Goal: Transaction & Acquisition: Purchase product/service

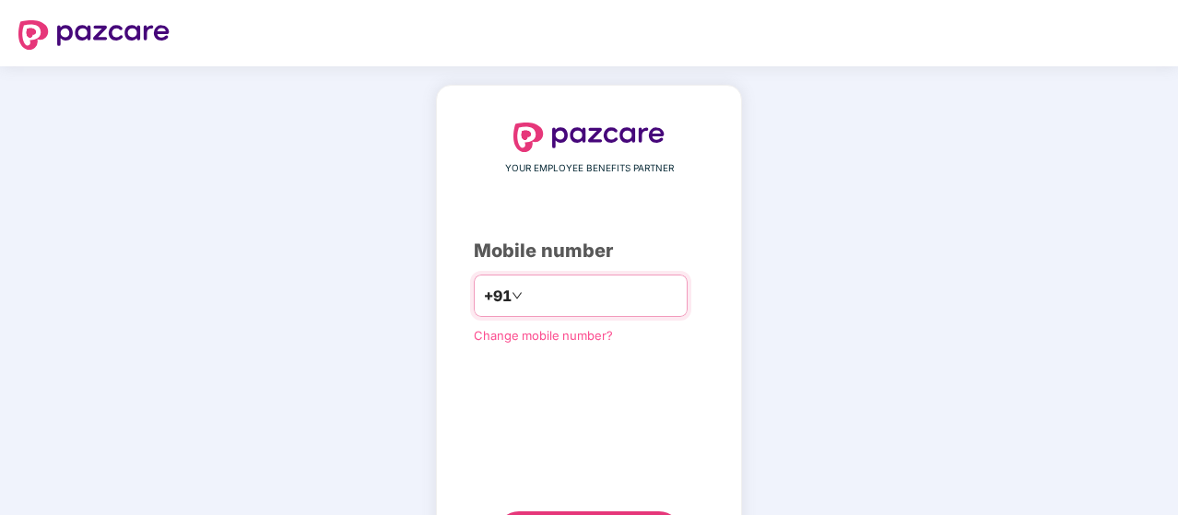
type input "**********"
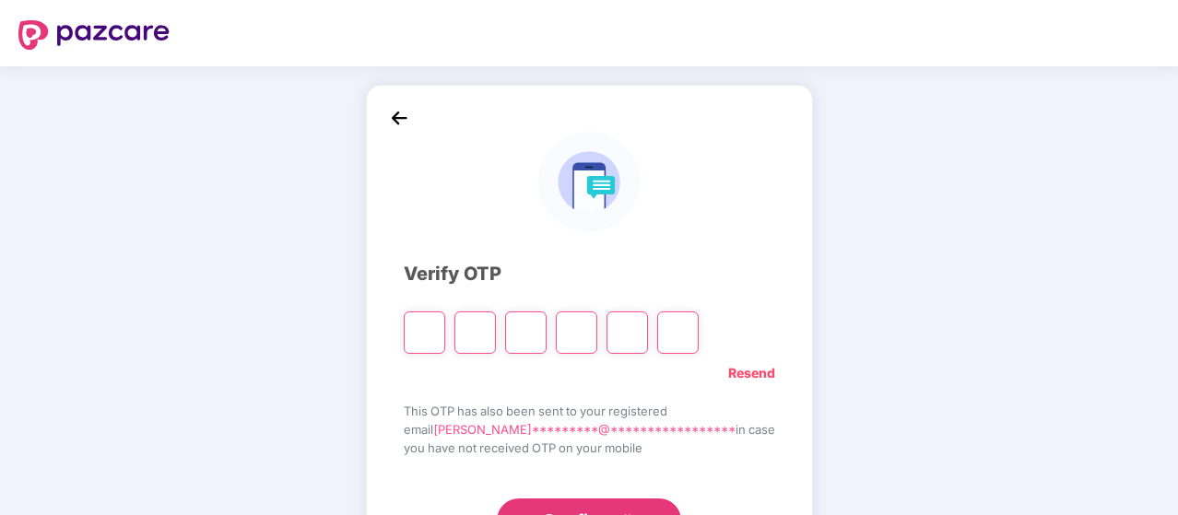
type input "*"
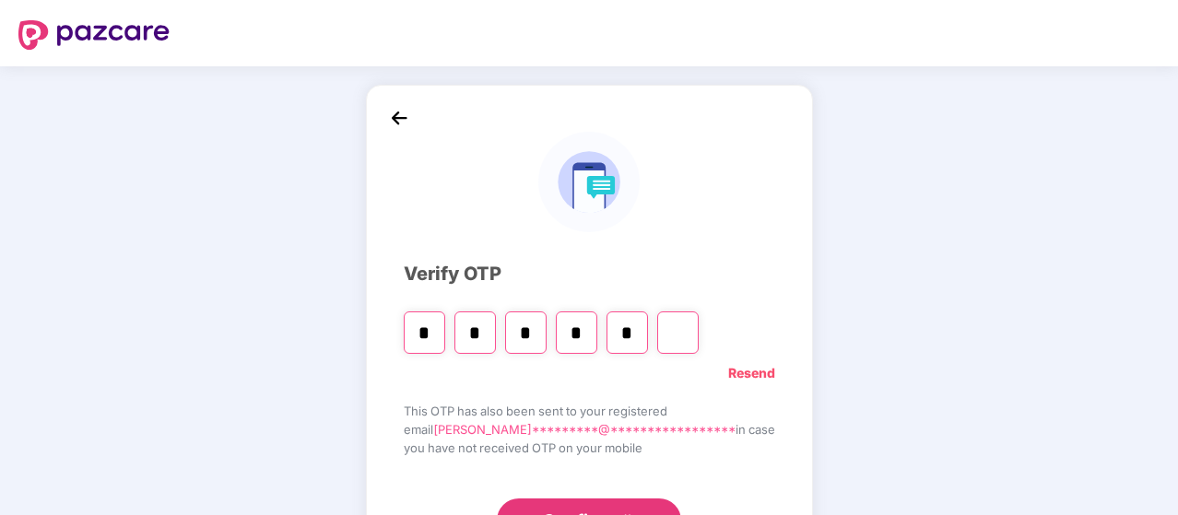
type input "*"
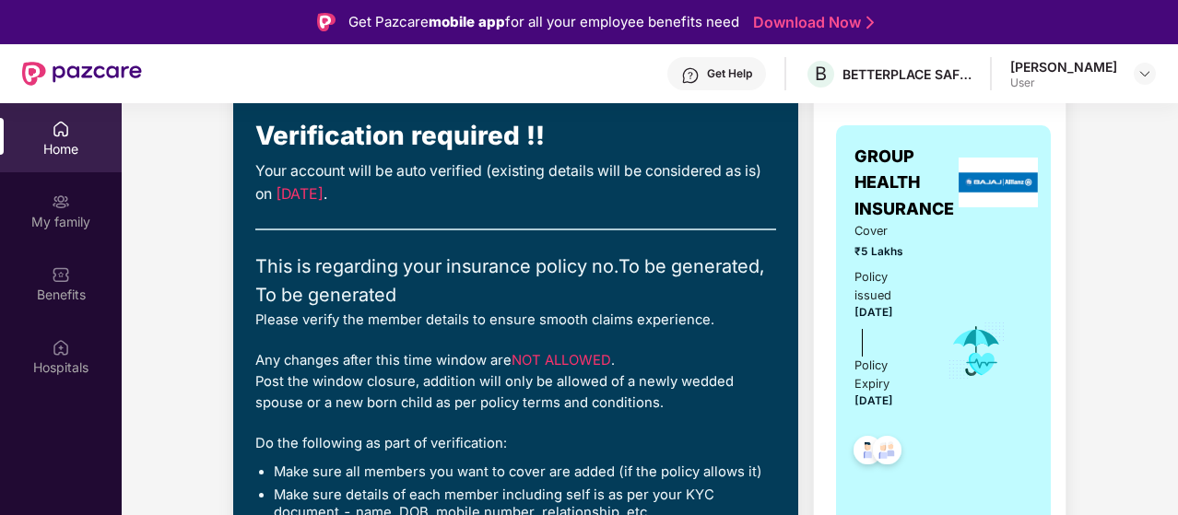
scroll to position [27, 0]
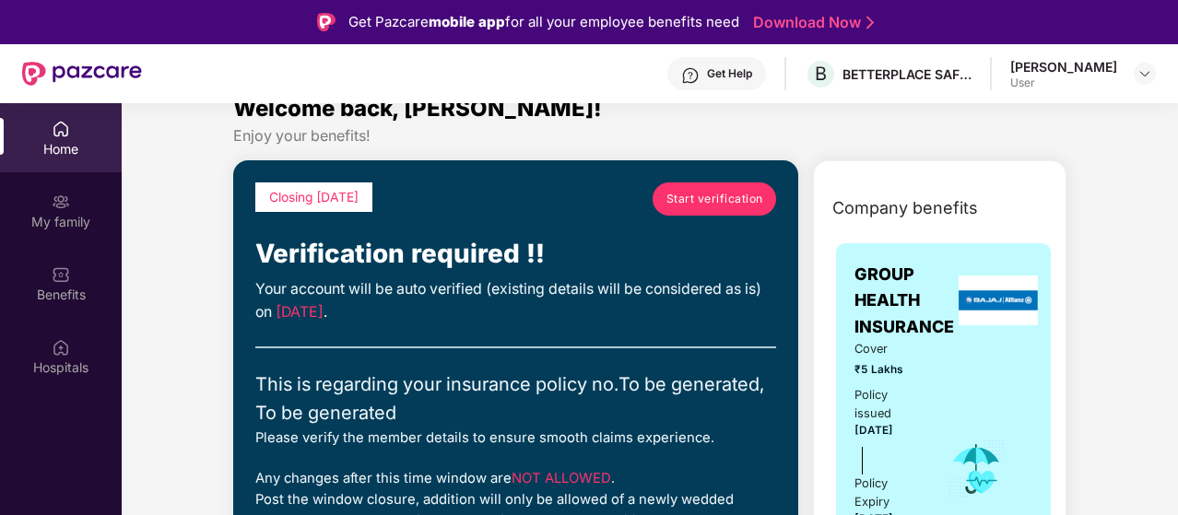
click at [692, 204] on span "Start verification" at bounding box center [714, 199] width 97 height 18
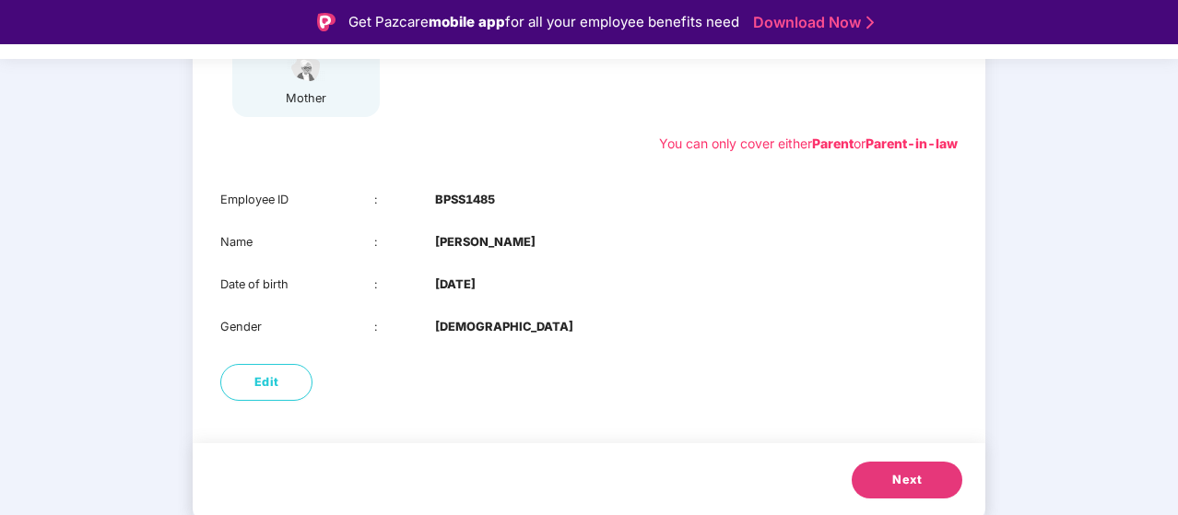
scroll to position [44, 0]
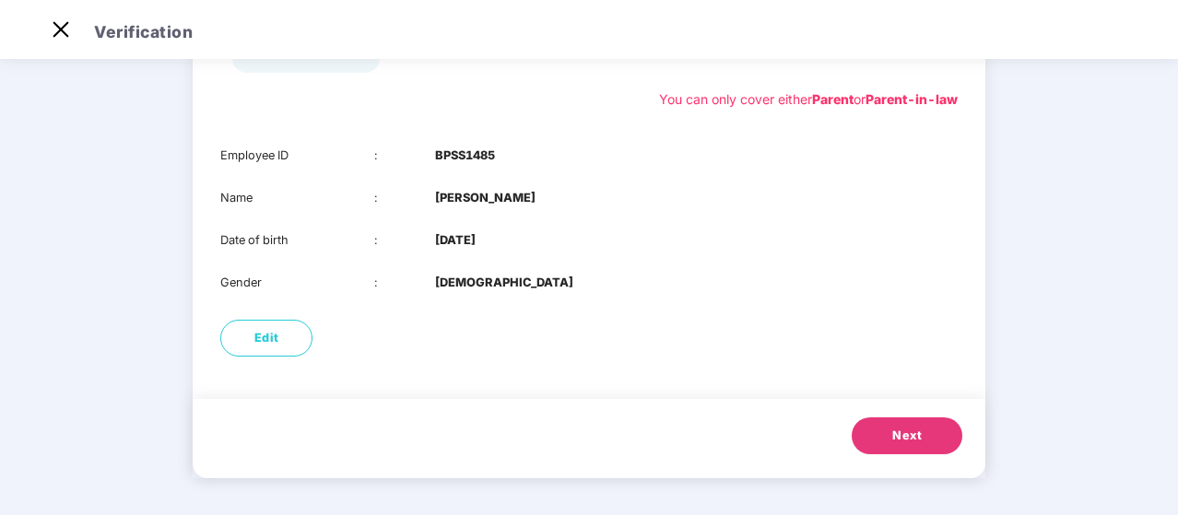
click at [910, 441] on span "Next" at bounding box center [906, 436] width 29 height 18
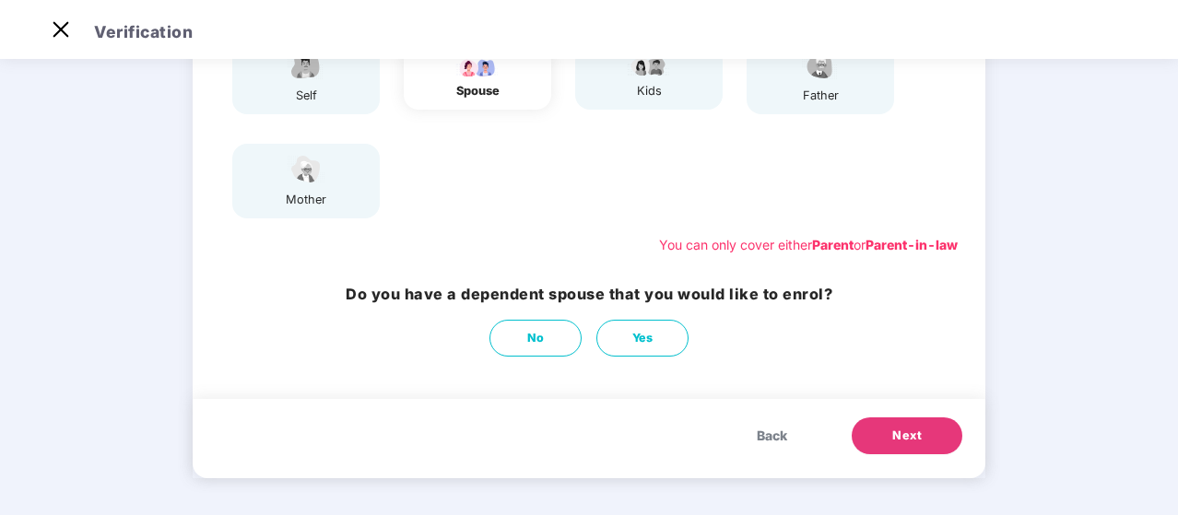
scroll to position [218, 0]
click at [558, 336] on button "No" at bounding box center [535, 338] width 92 height 37
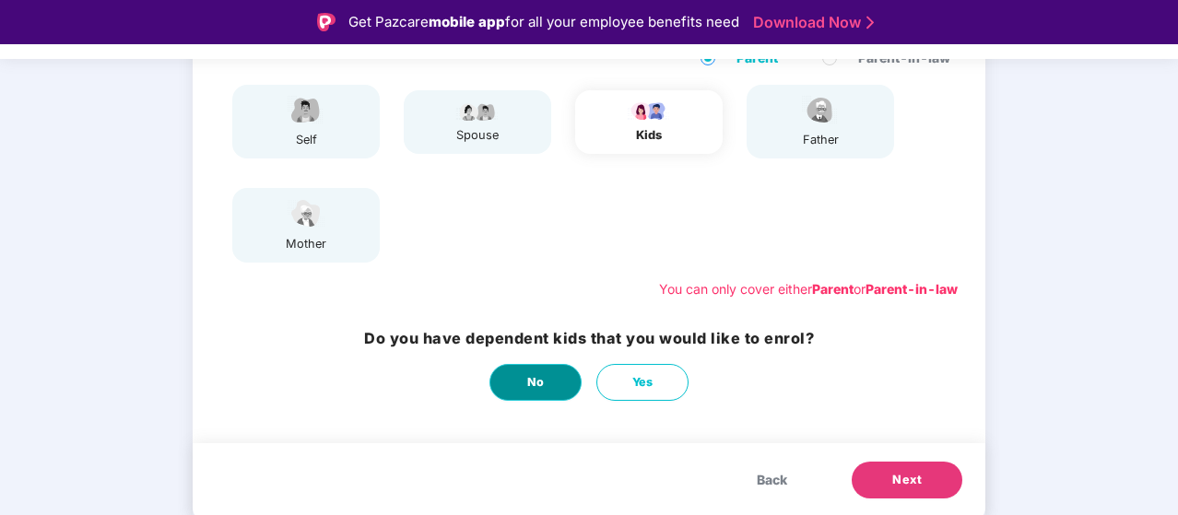
click at [551, 379] on button "No" at bounding box center [535, 382] width 92 height 37
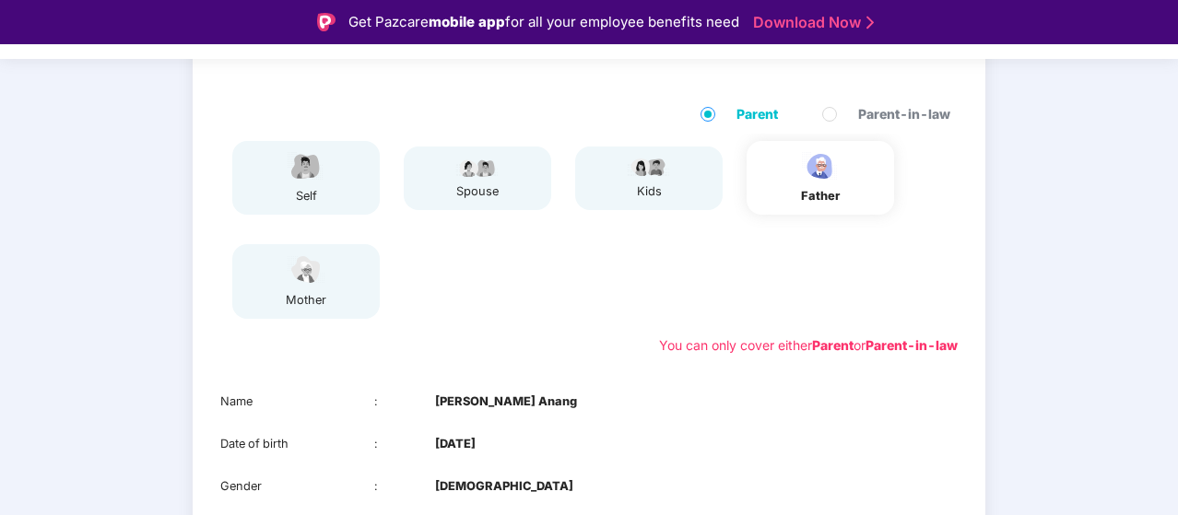
scroll to position [318, 0]
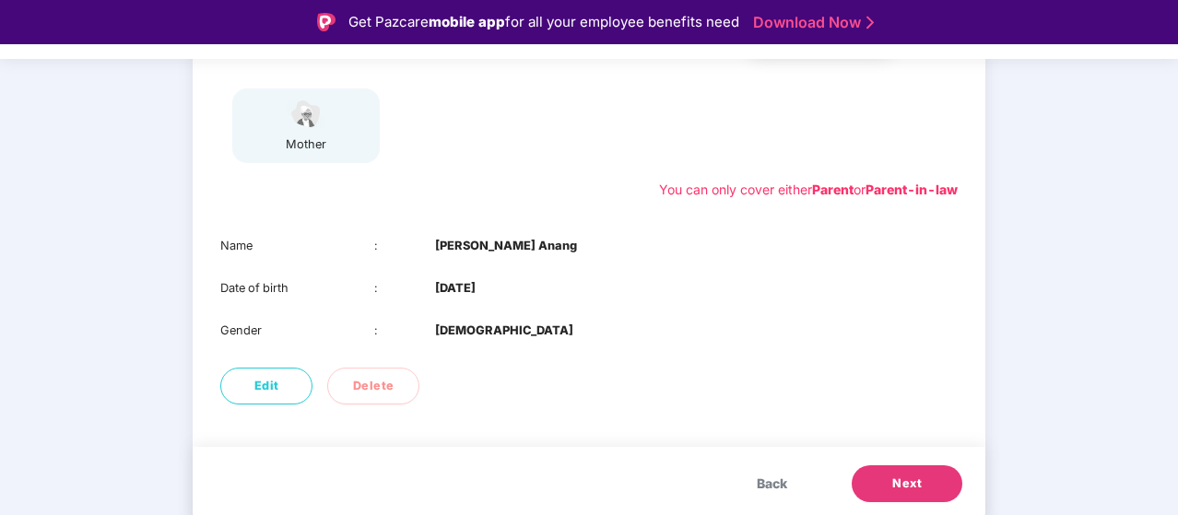
click at [879, 468] on button "Next" at bounding box center [906, 483] width 111 height 37
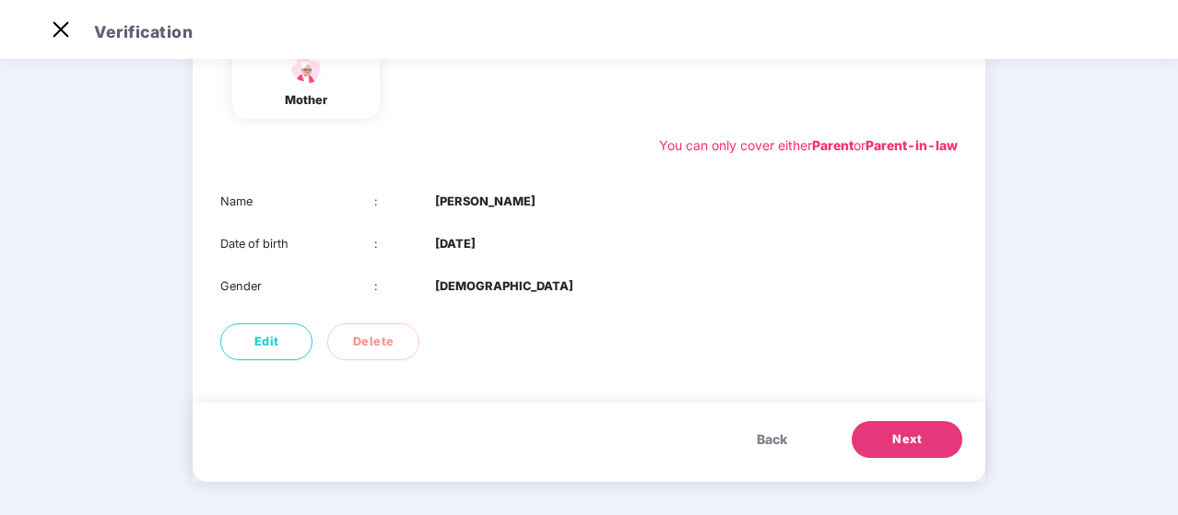
click at [881, 446] on button "Next" at bounding box center [906, 439] width 111 height 37
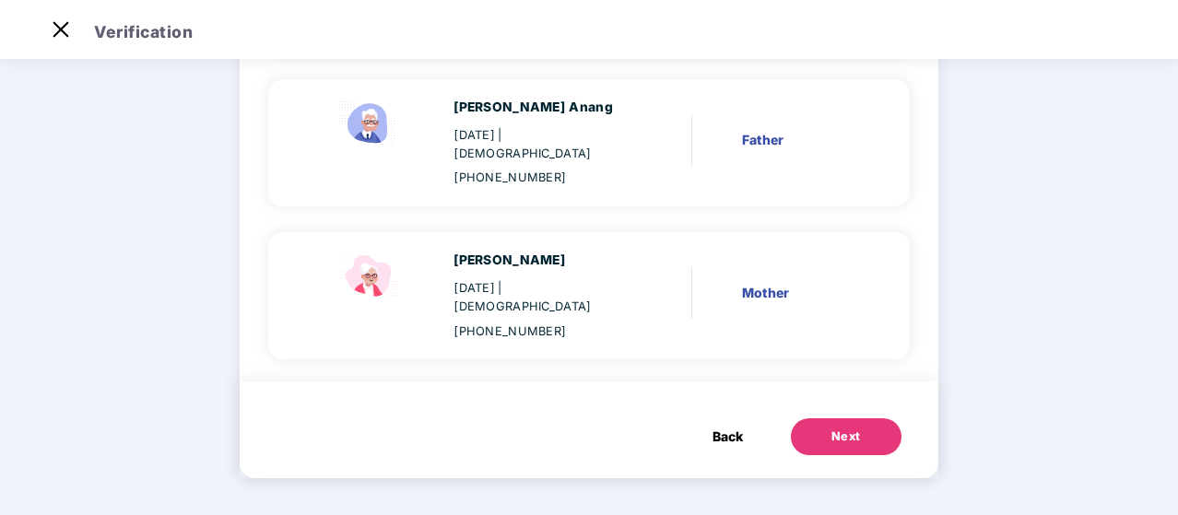
scroll to position [261, 0]
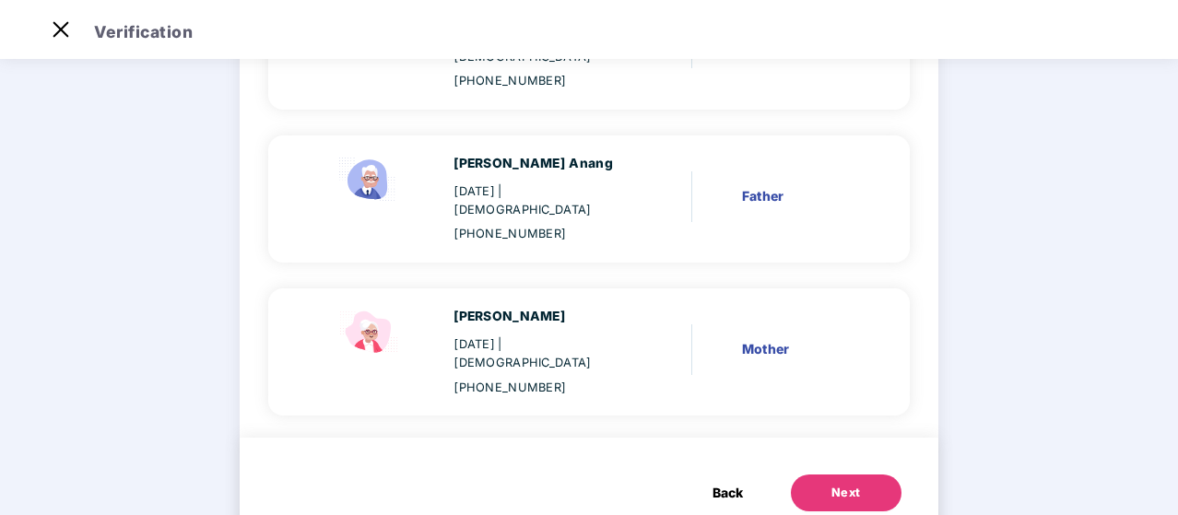
click at [881, 475] on button "Next" at bounding box center [846, 493] width 111 height 37
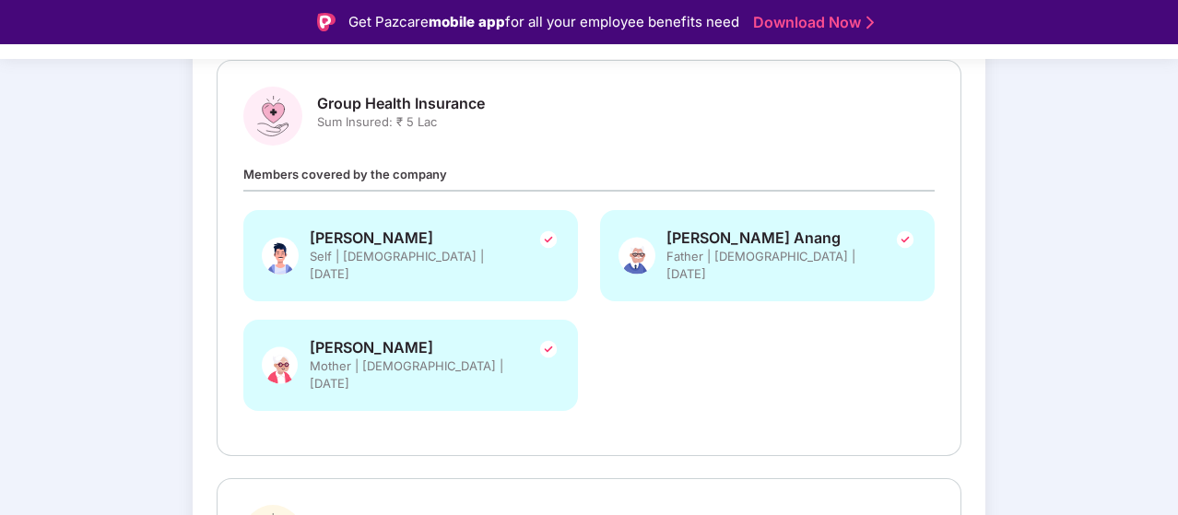
scroll to position [558, 0]
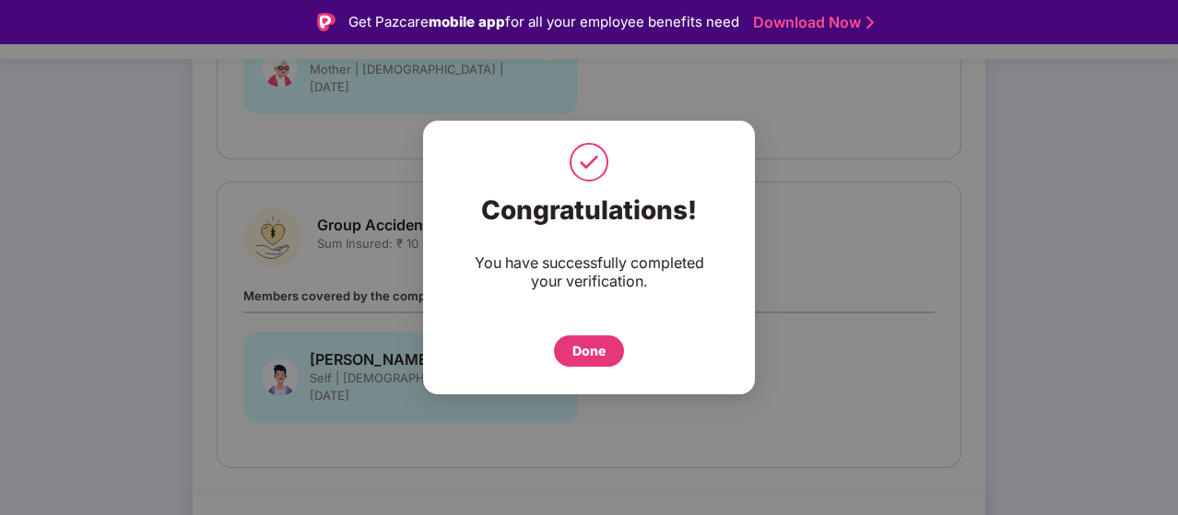
click at [580, 353] on div "Done" at bounding box center [588, 351] width 33 height 20
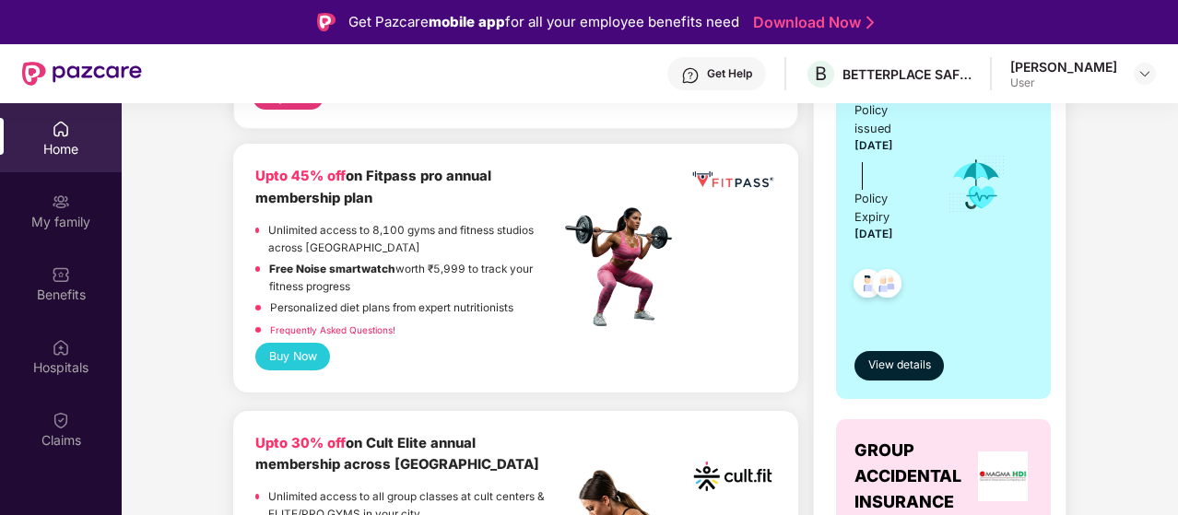
scroll to position [455, 0]
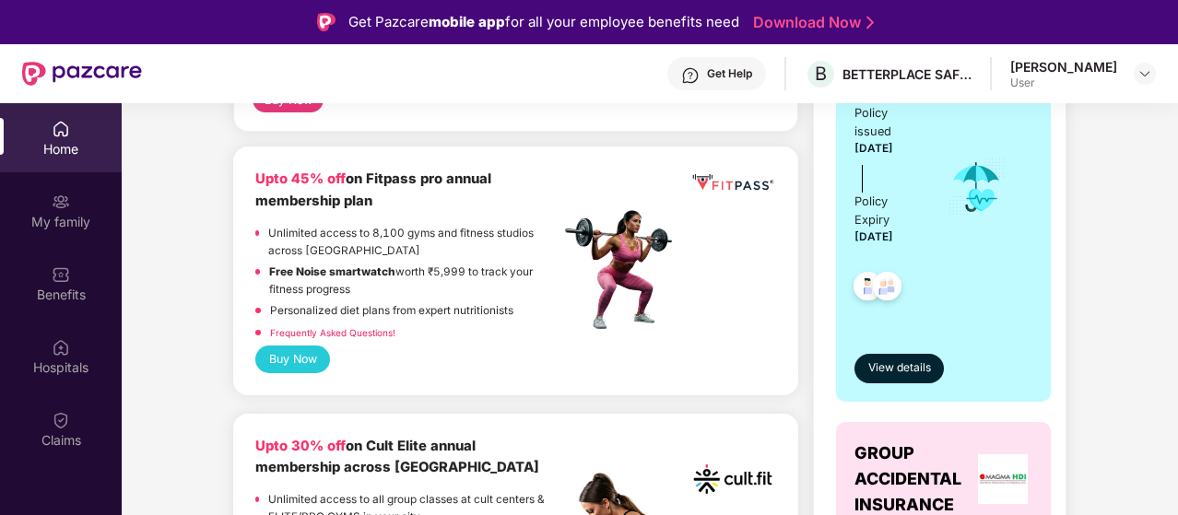
click at [275, 346] on button "Buy Now" at bounding box center [292, 359] width 75 height 27
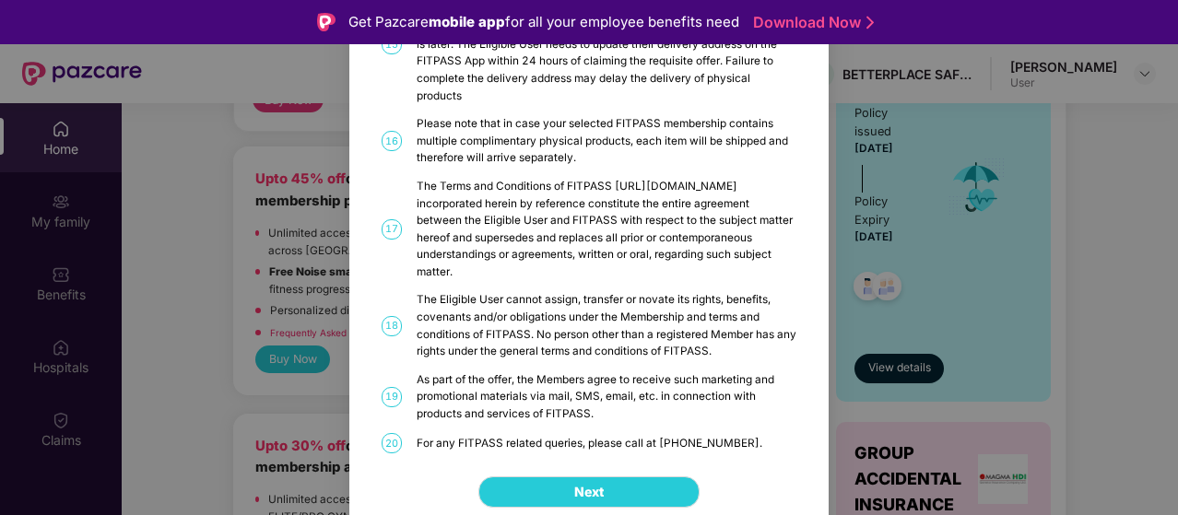
scroll to position [103, 0]
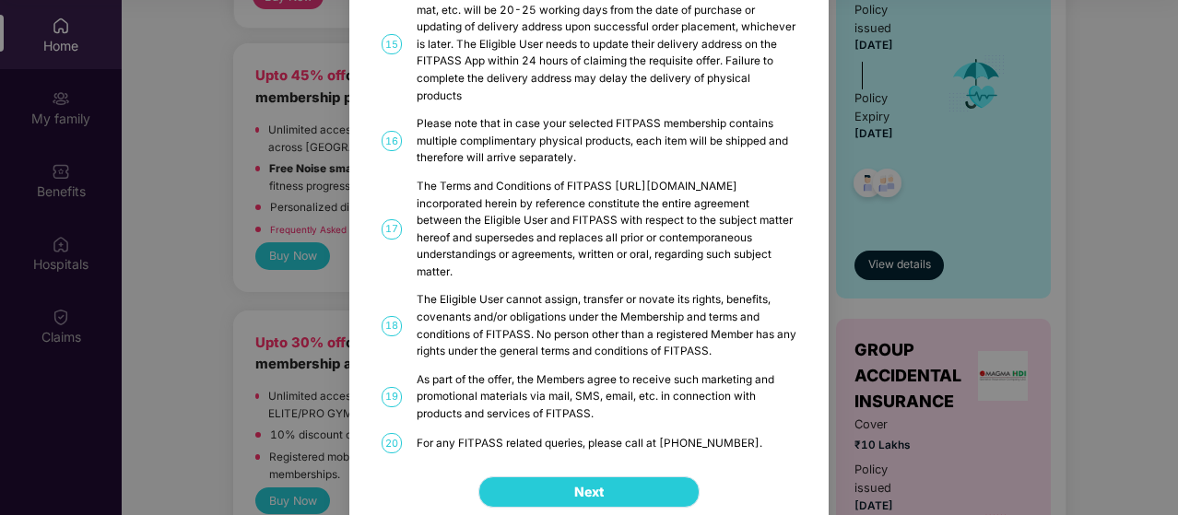
click at [560, 491] on button "Next" at bounding box center [588, 491] width 221 height 31
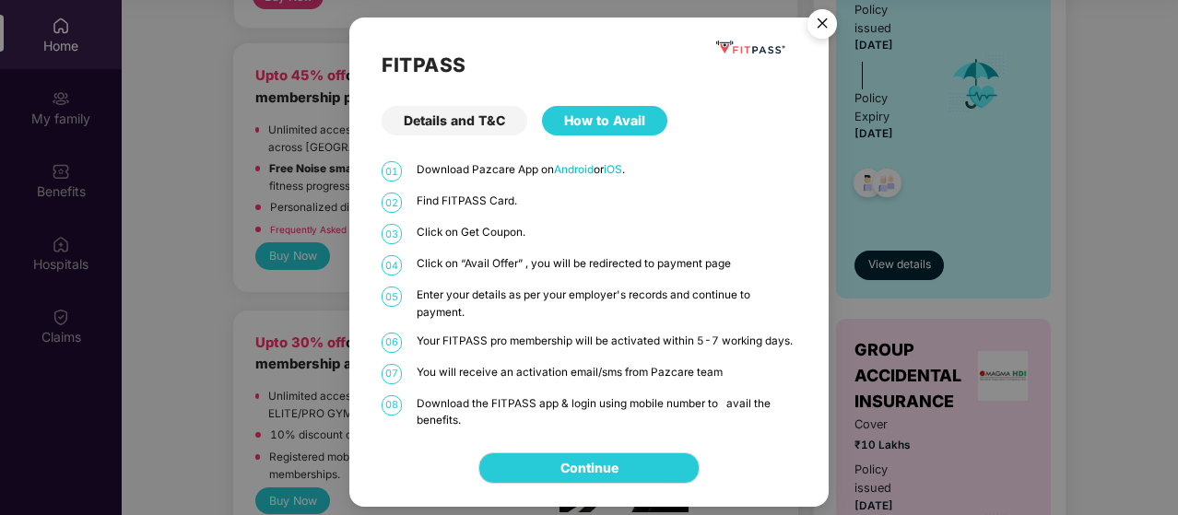
scroll to position [0, 0]
click at [566, 467] on link "Continue" at bounding box center [589, 468] width 58 height 20
click at [819, 32] on img "Close" at bounding box center [822, 27] width 52 height 52
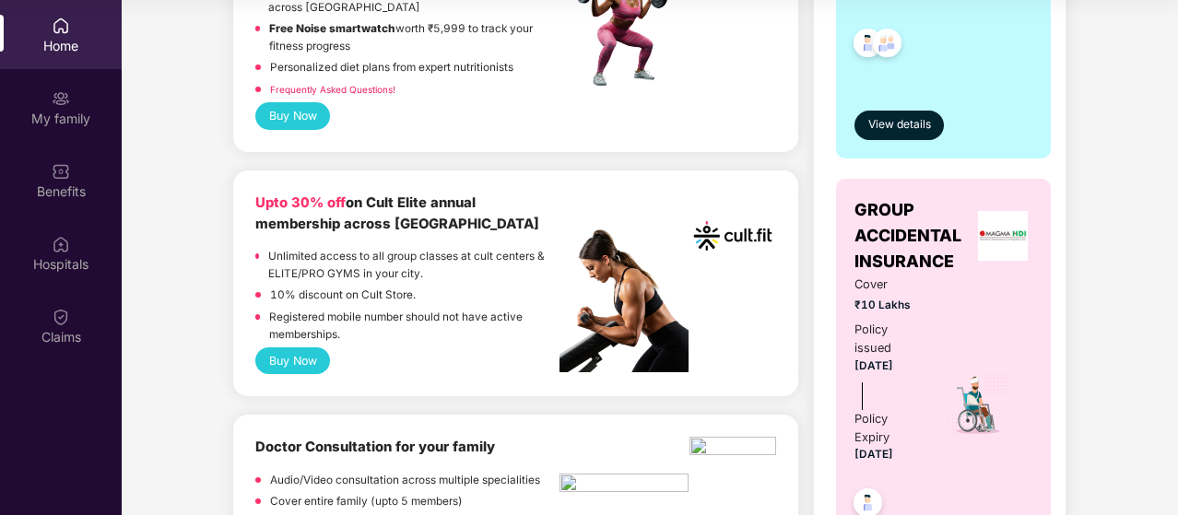
scroll to position [726, 0]
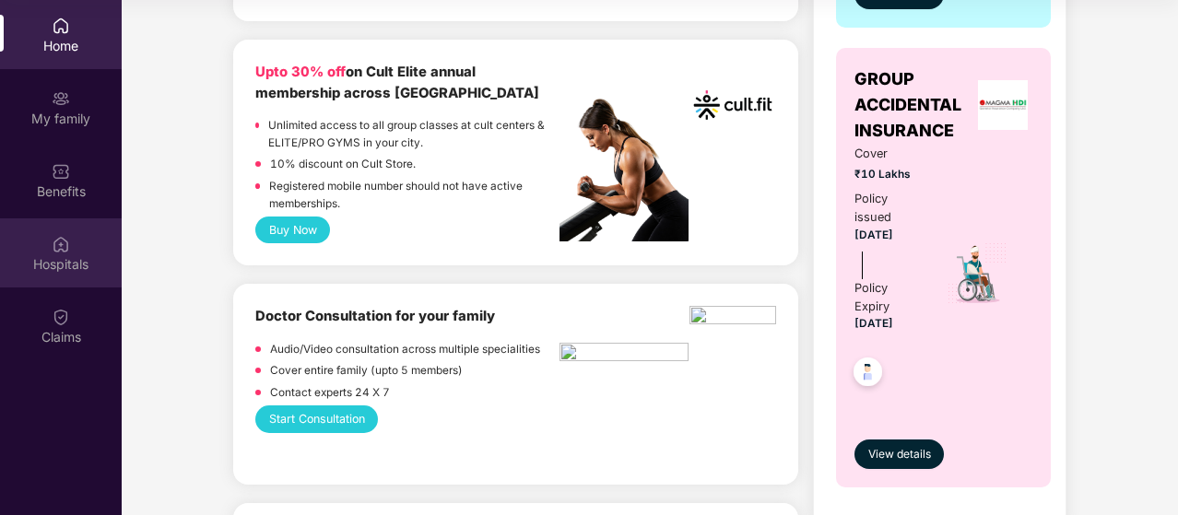
click at [43, 248] on div "Hospitals" at bounding box center [61, 252] width 122 height 69
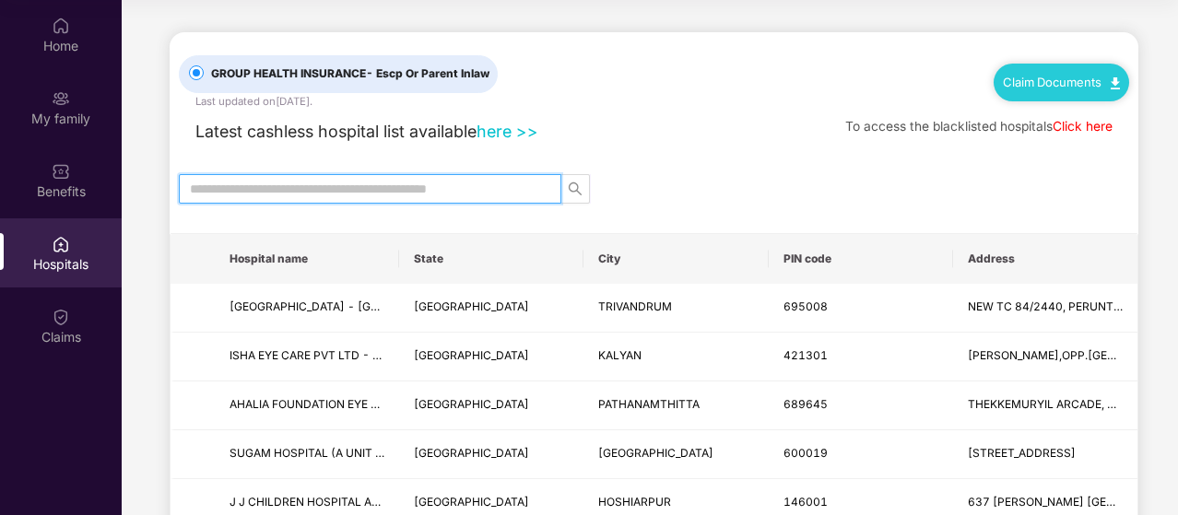
click at [379, 181] on input "text" at bounding box center [363, 189] width 346 height 20
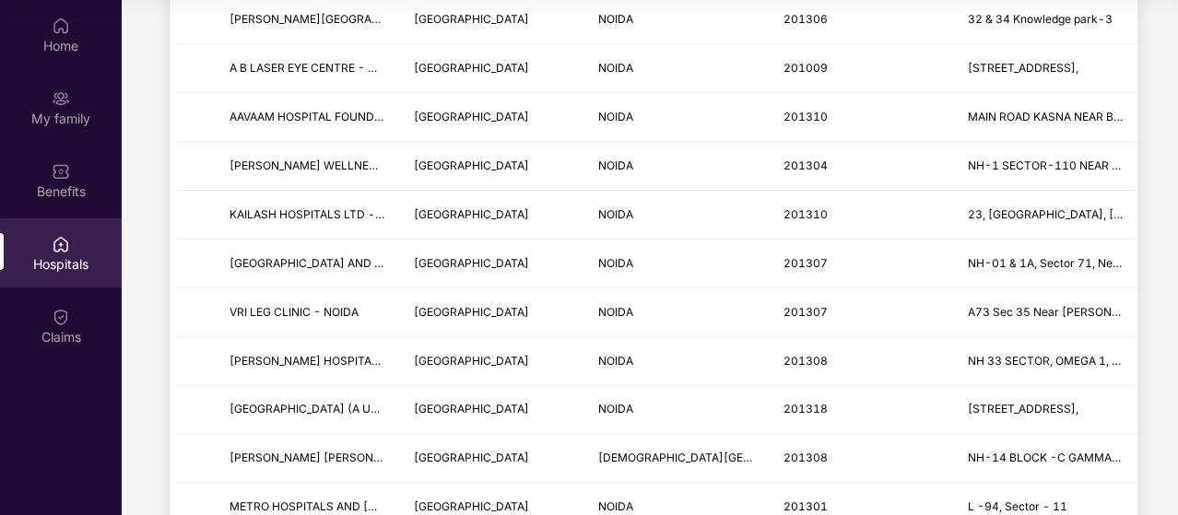
scroll to position [1946, 0]
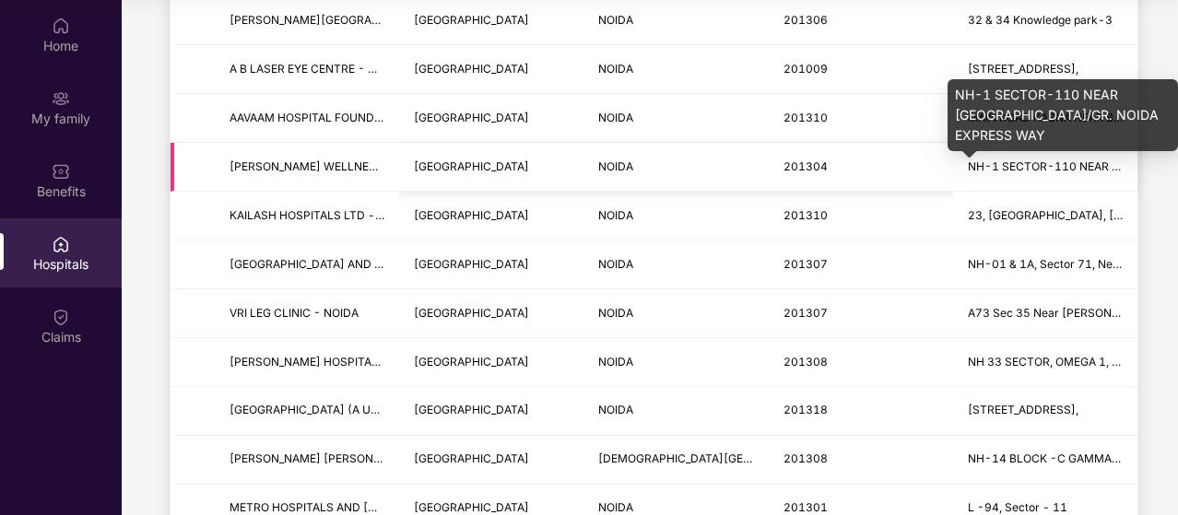
type input "*****"
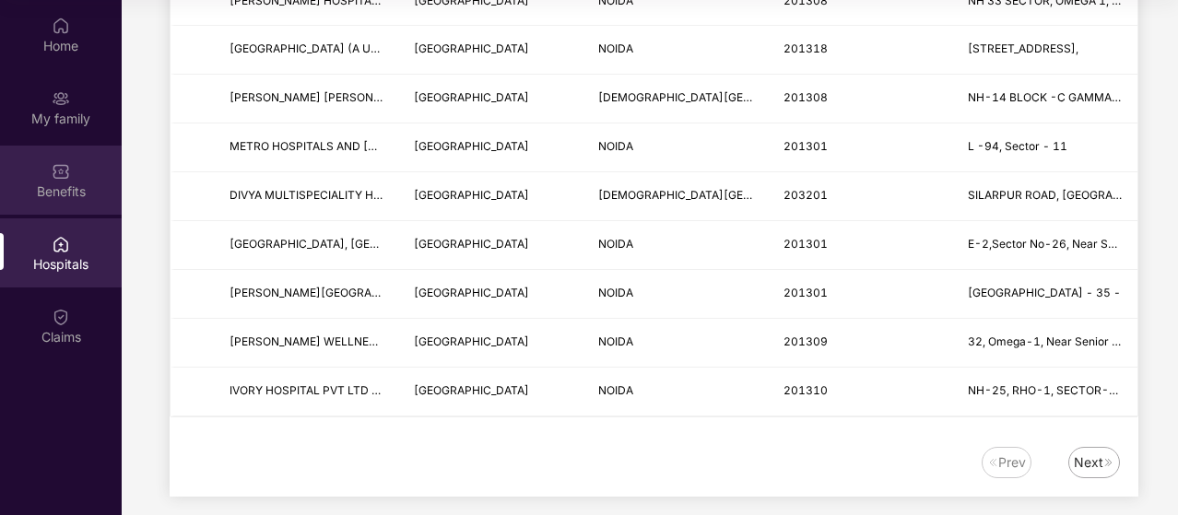
click at [82, 176] on div "Benefits" at bounding box center [61, 180] width 122 height 69
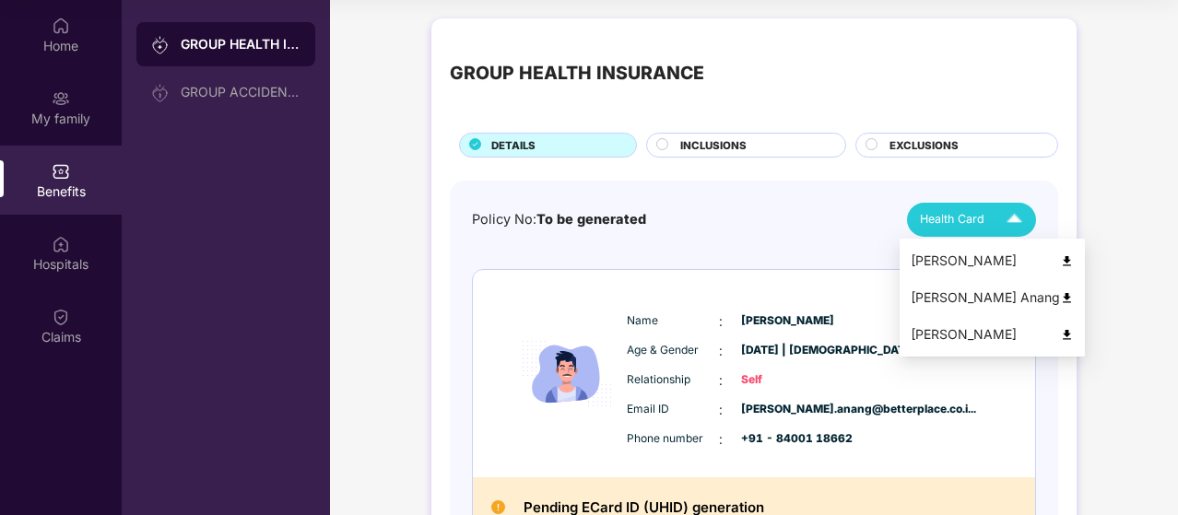
click at [940, 220] on span "Health Card" at bounding box center [952, 219] width 65 height 18
click at [1060, 265] on img at bounding box center [1067, 261] width 14 height 14
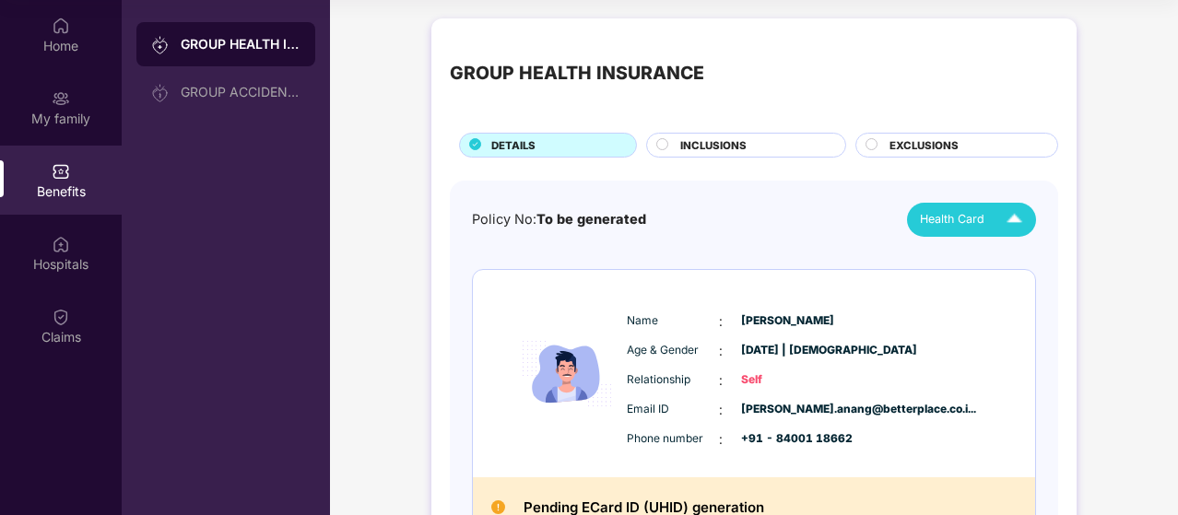
click at [695, 137] on span "INCLUSIONS" at bounding box center [713, 145] width 66 height 17
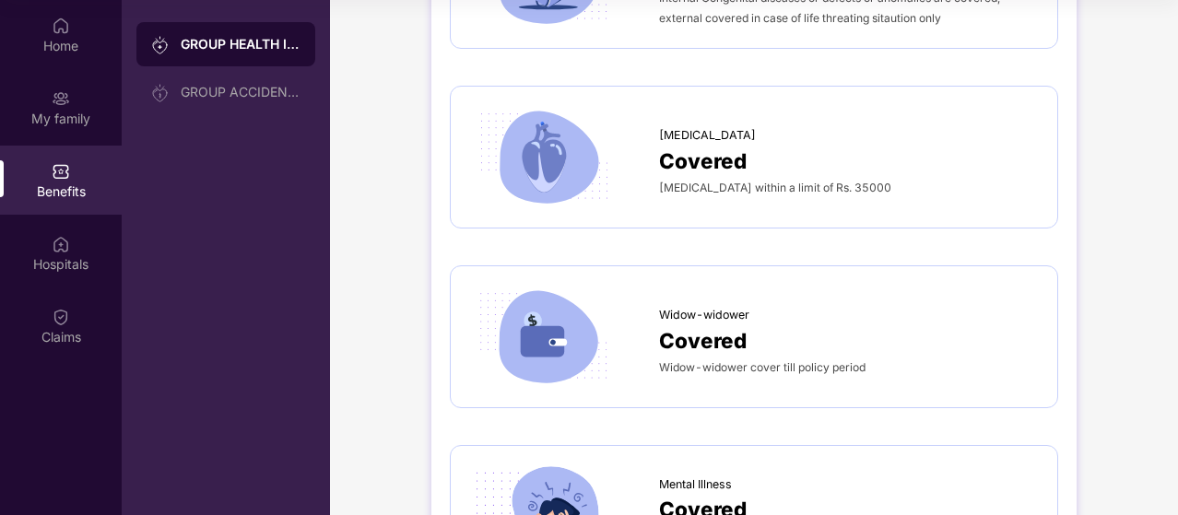
scroll to position [3887, 0]
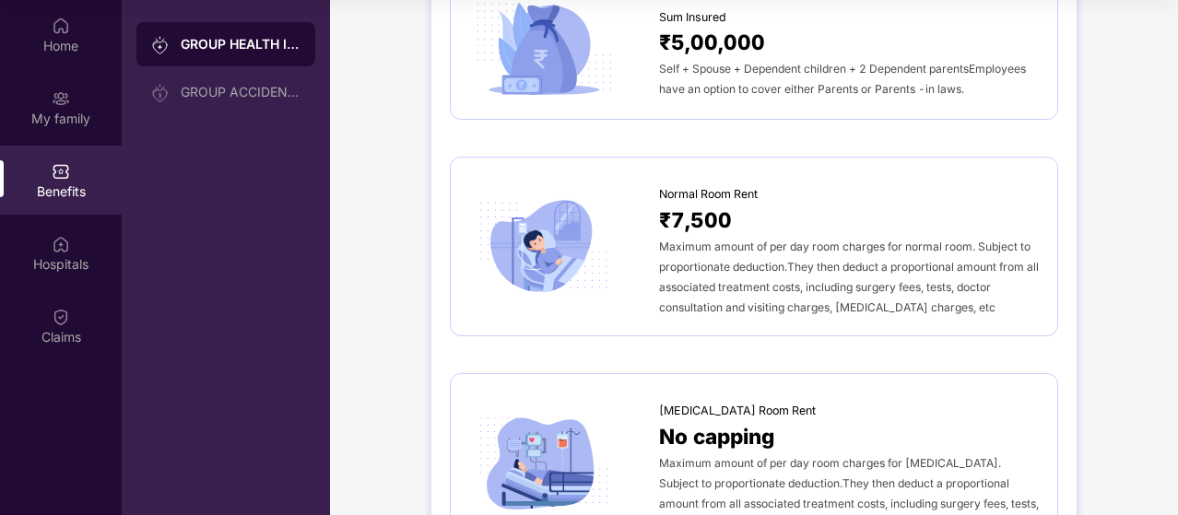
scroll to position [0, 0]
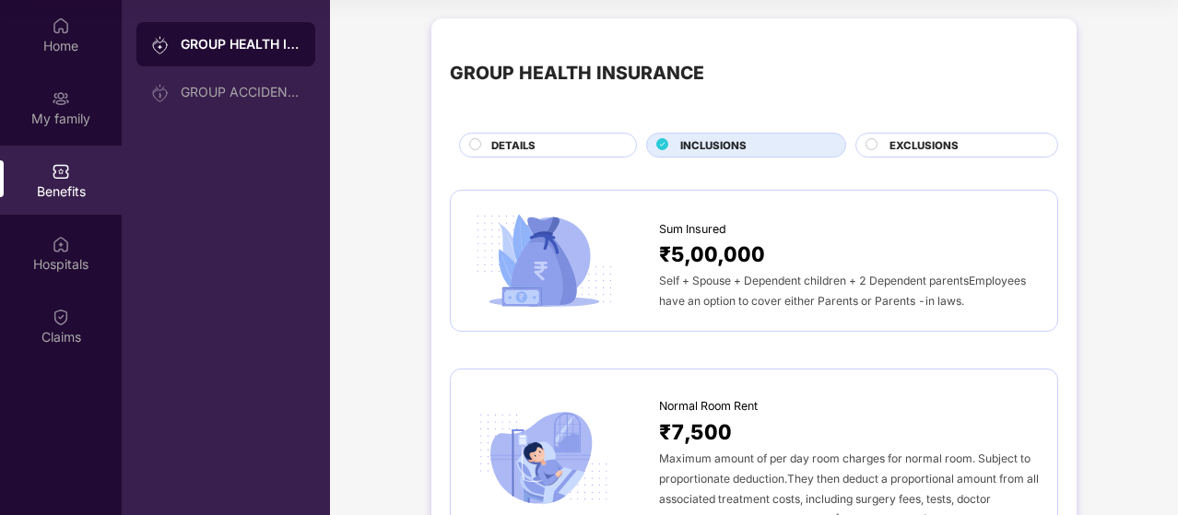
click at [934, 135] on div "EXCLUSIONS" at bounding box center [956, 145] width 203 height 25
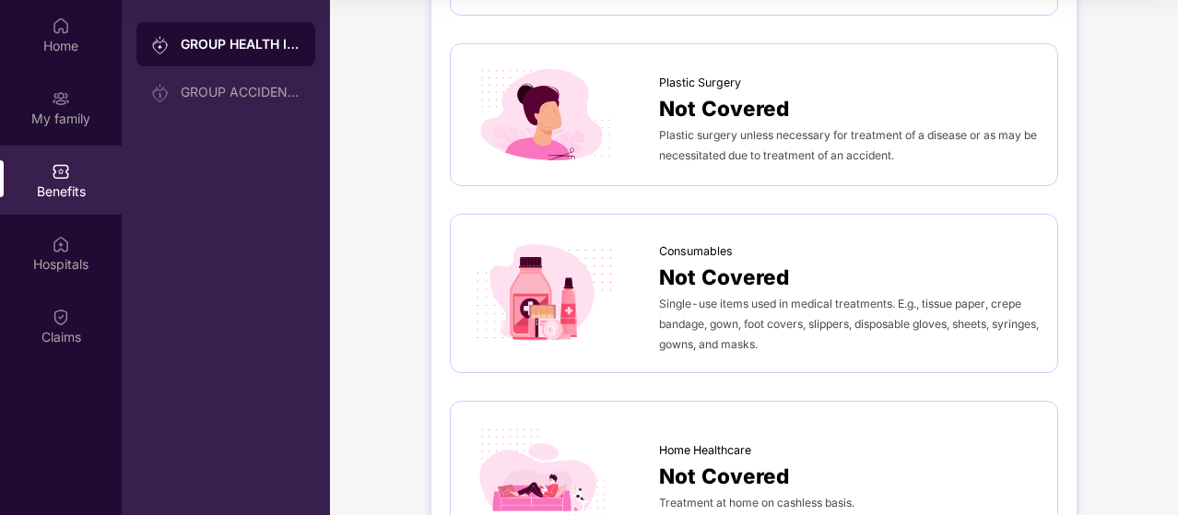
scroll to position [1093, 0]
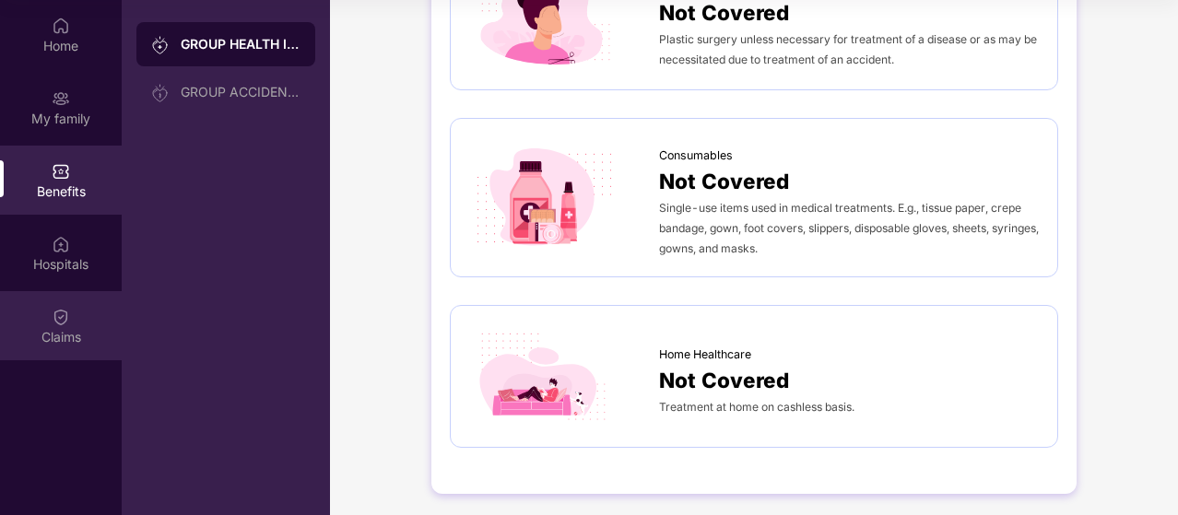
click at [44, 347] on div "Claims" at bounding box center [61, 325] width 122 height 69
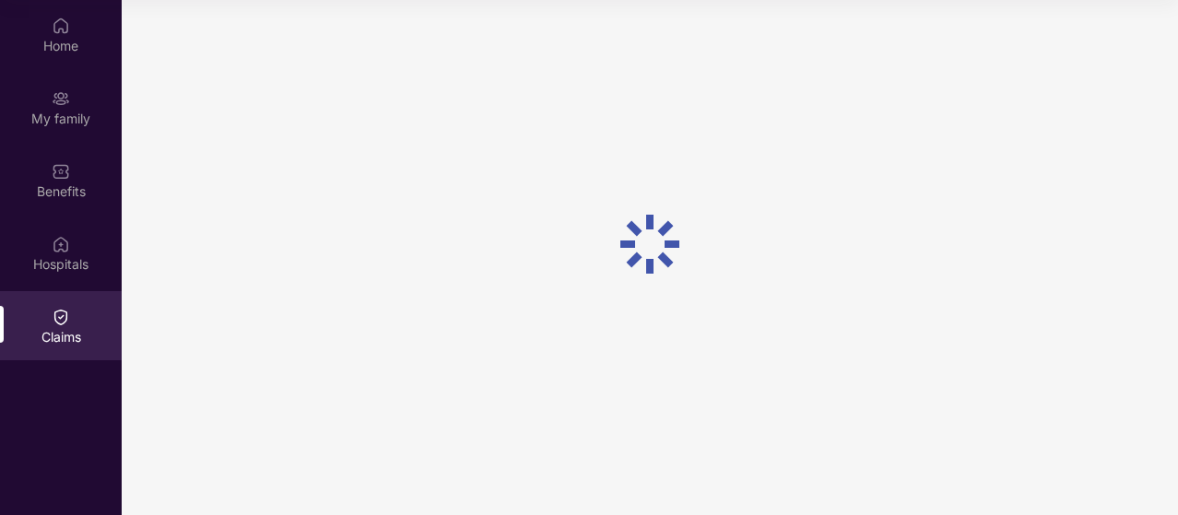
scroll to position [0, 0]
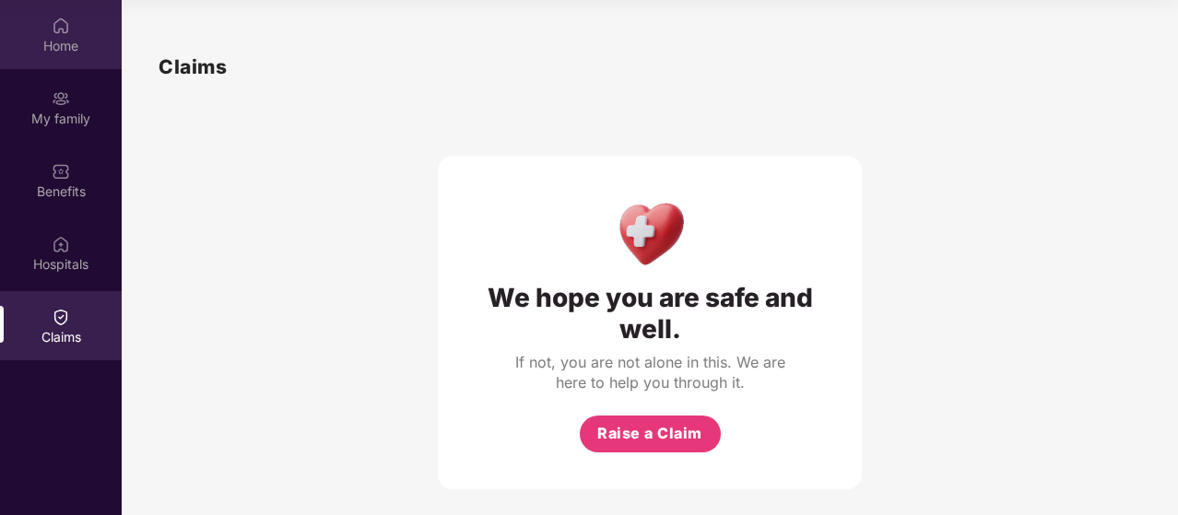
click at [85, 34] on div "Home" at bounding box center [61, 34] width 122 height 69
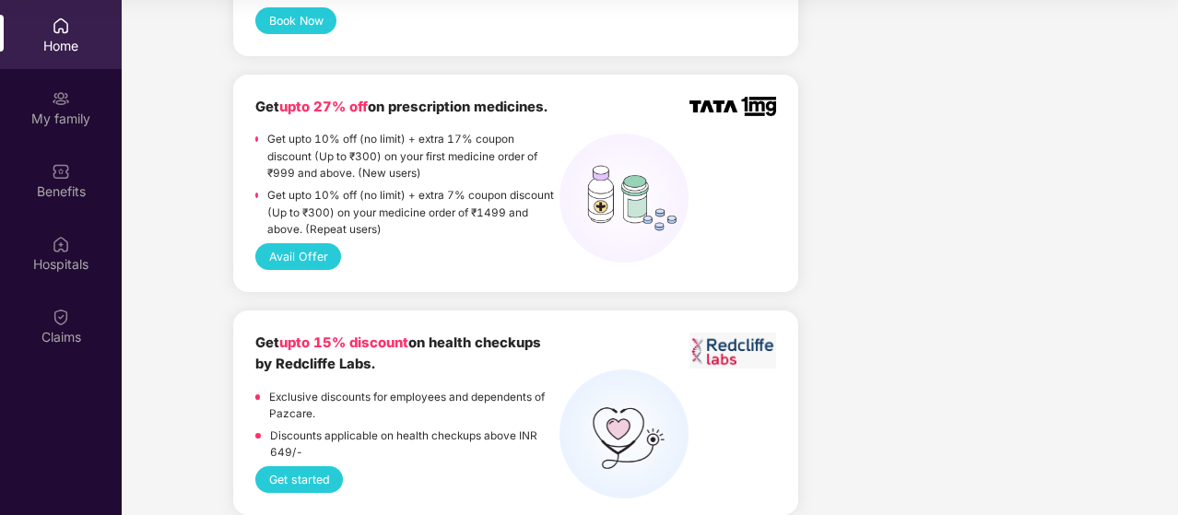
scroll to position [1457, 0]
